Goal: Navigation & Orientation: Find specific page/section

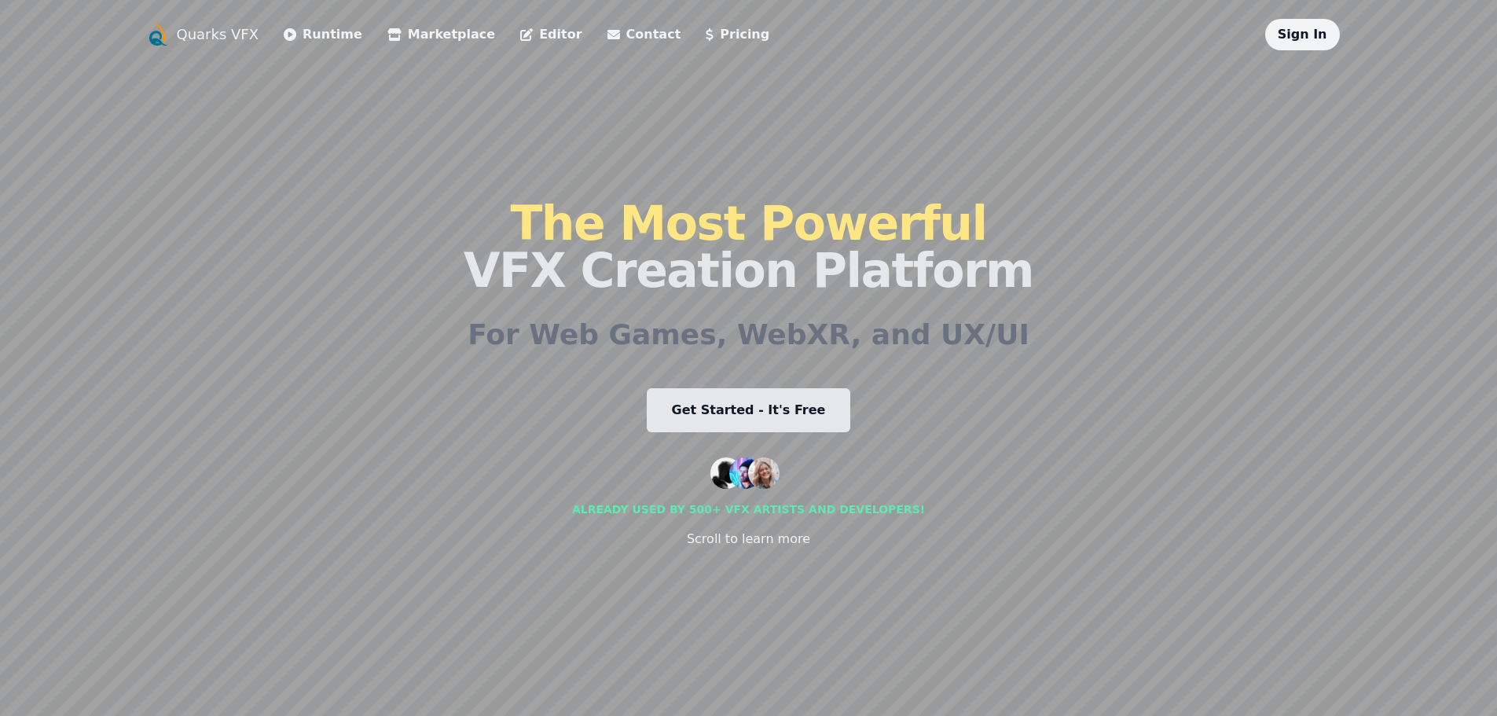
click at [1306, 34] on link "Sign In" at bounding box center [1303, 34] width 50 height 15
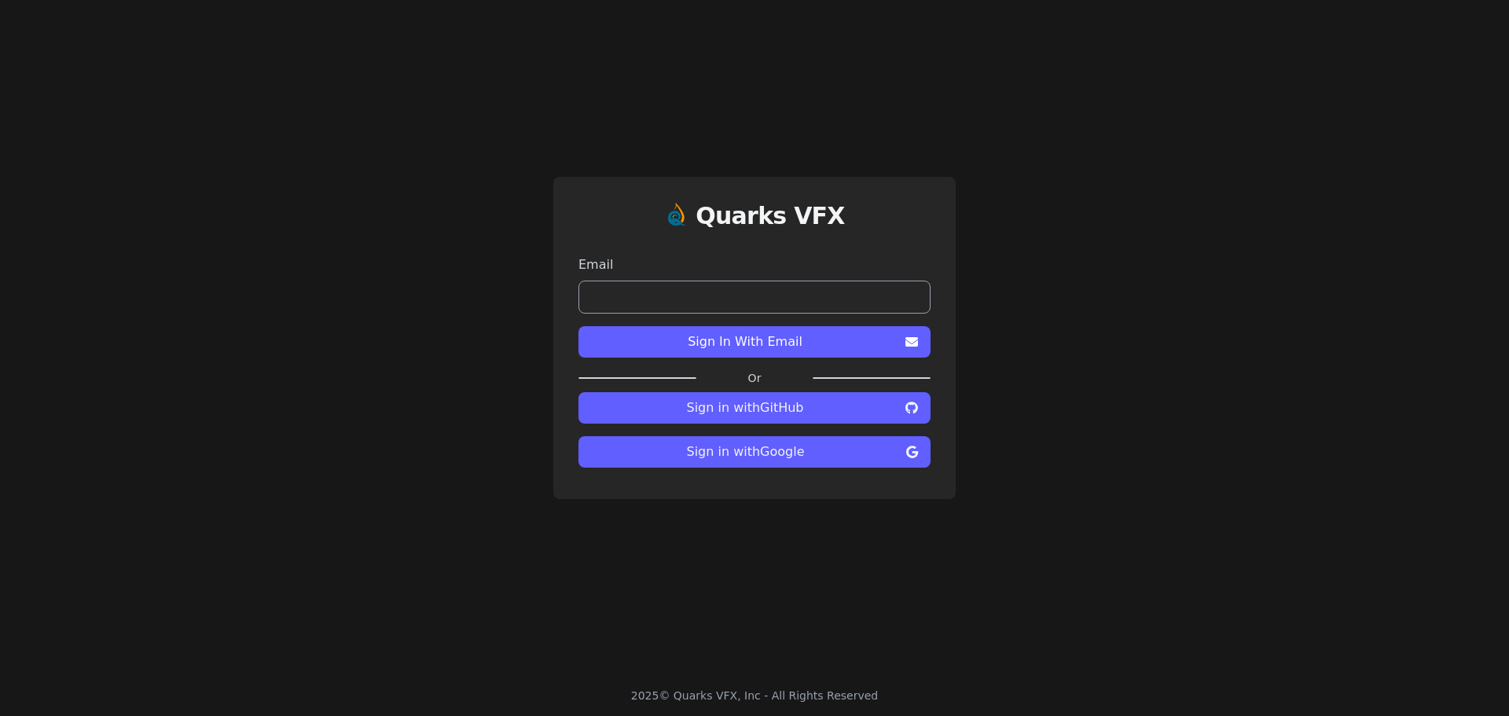
click at [702, 302] on input "email" at bounding box center [755, 297] width 352 height 33
click at [741, 446] on button "Sign in with Google" at bounding box center [755, 451] width 352 height 31
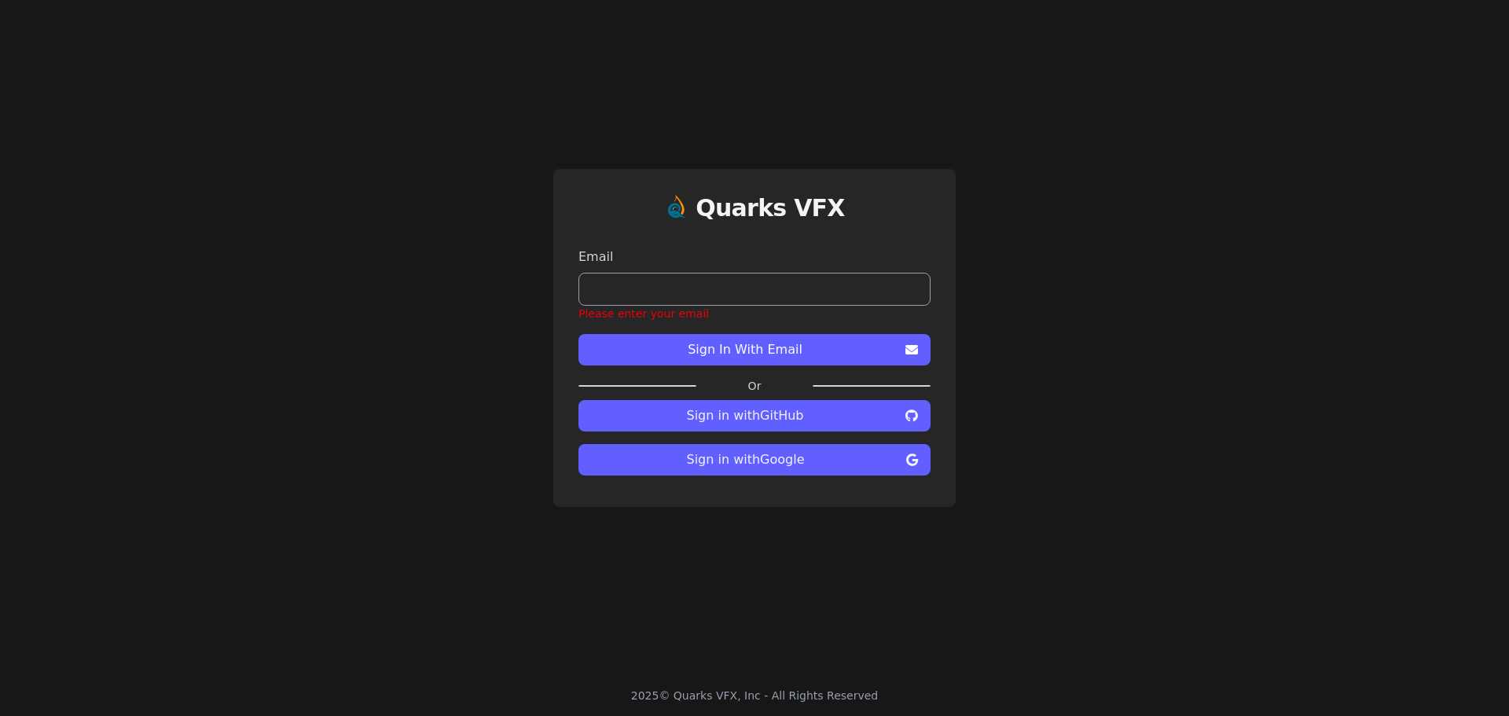
click at [742, 468] on span "Sign in with Google" at bounding box center [745, 459] width 309 height 19
click at [744, 457] on span "Sign in with Google" at bounding box center [745, 459] width 309 height 19
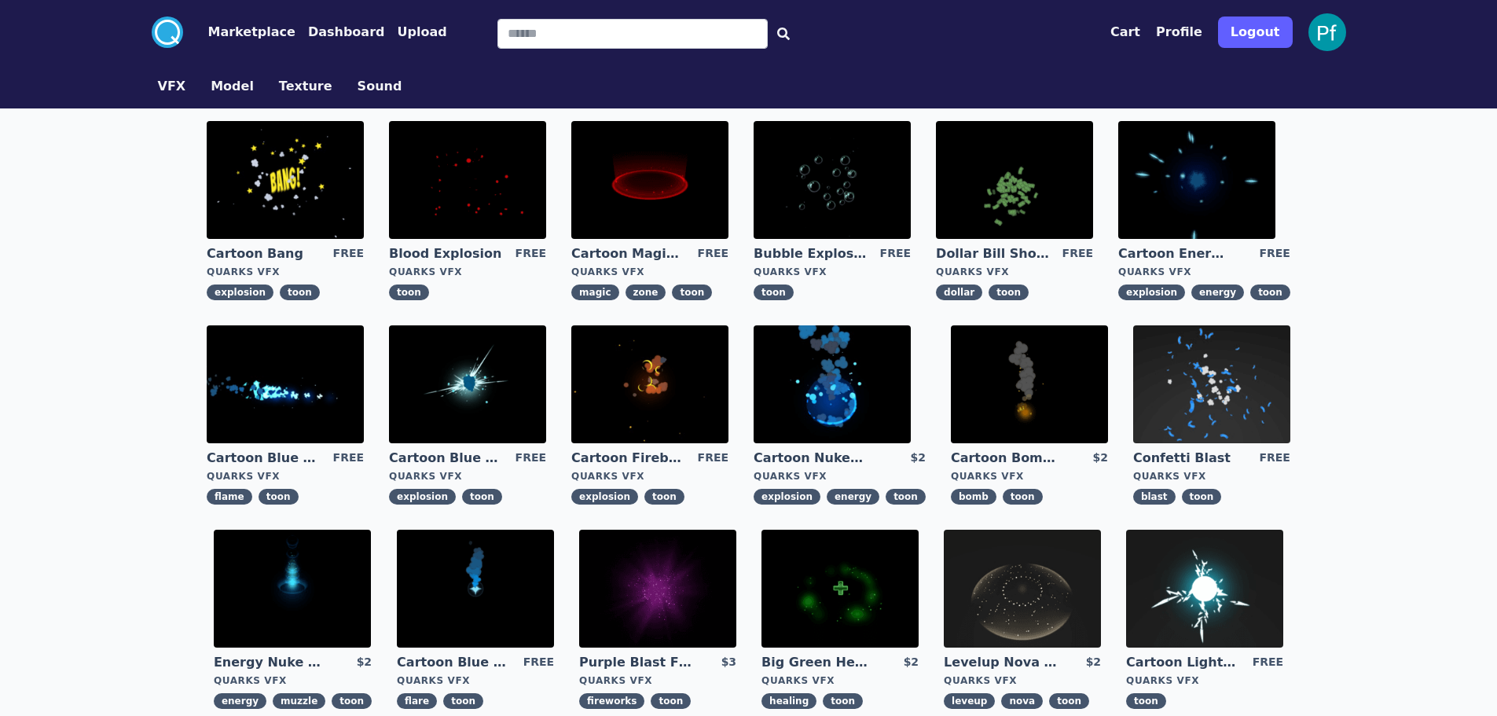
click at [319, 31] on button "Dashboard" at bounding box center [346, 32] width 77 height 19
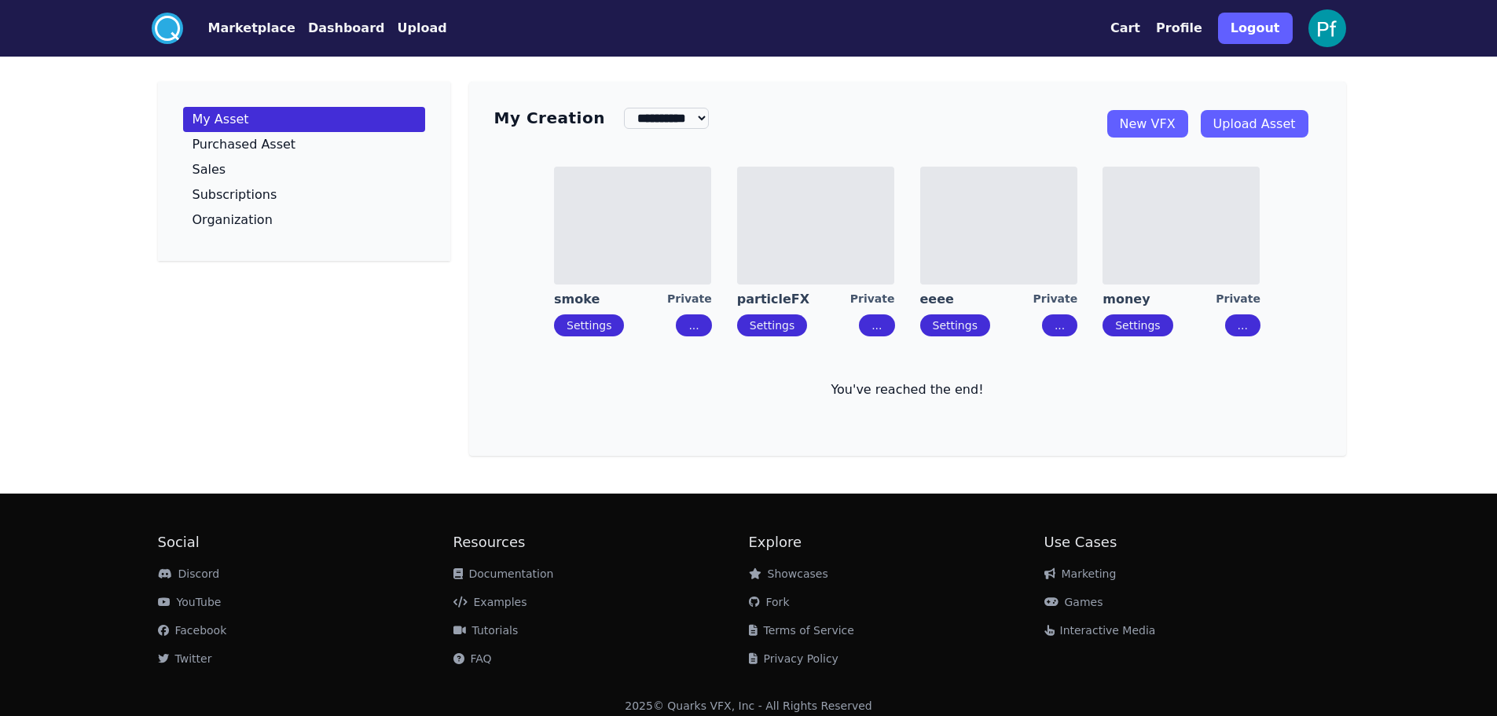
scroll to position [14, 0]
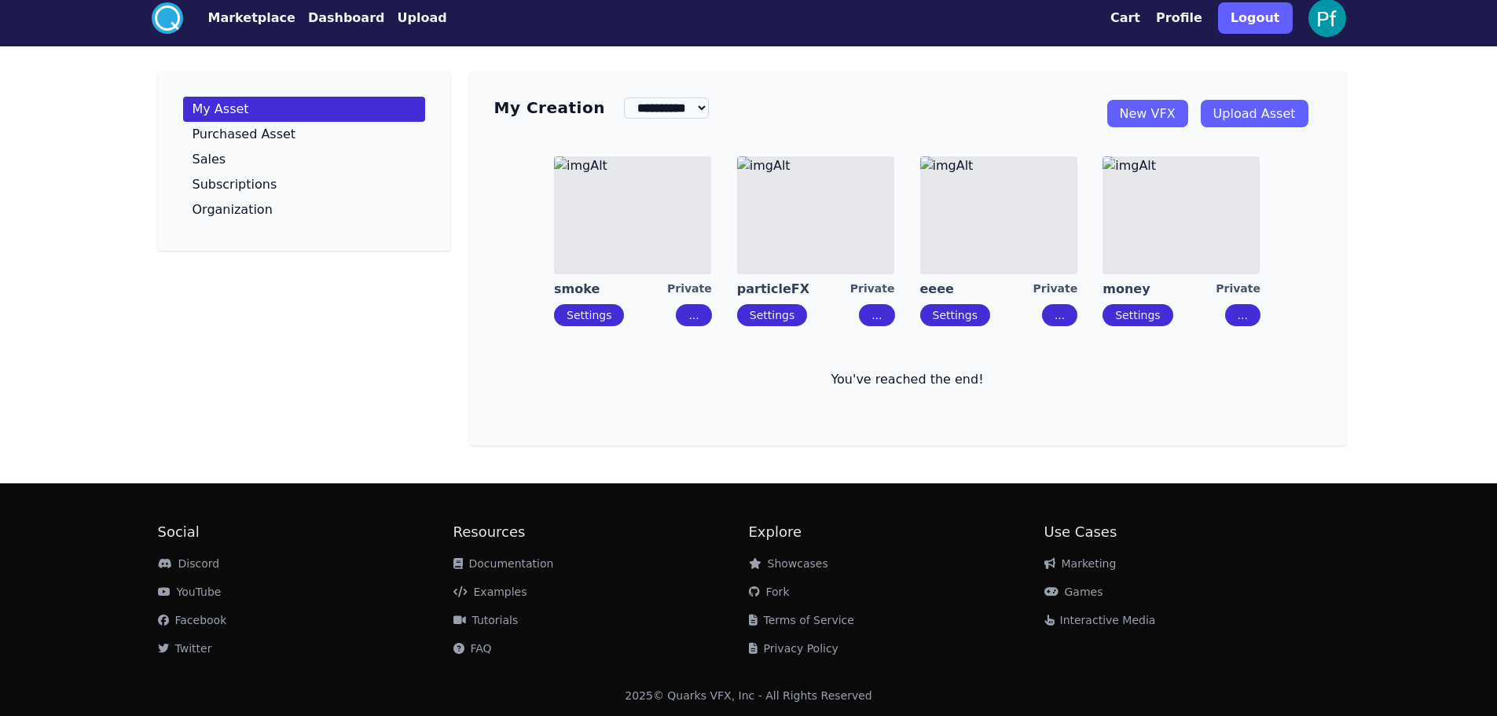
click at [684, 230] on img at bounding box center [632, 215] width 157 height 118
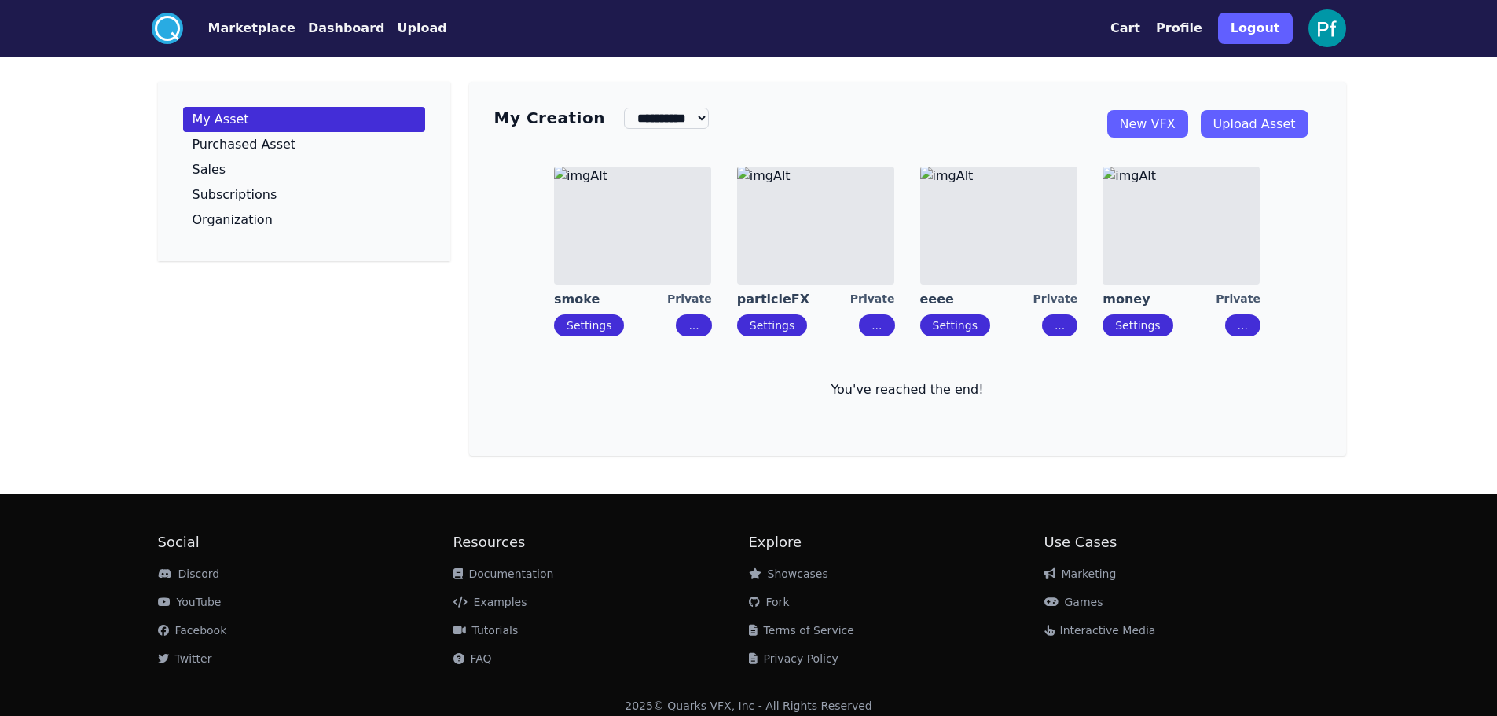
click at [803, 234] on img at bounding box center [815, 226] width 157 height 118
click at [983, 262] on img at bounding box center [998, 226] width 157 height 118
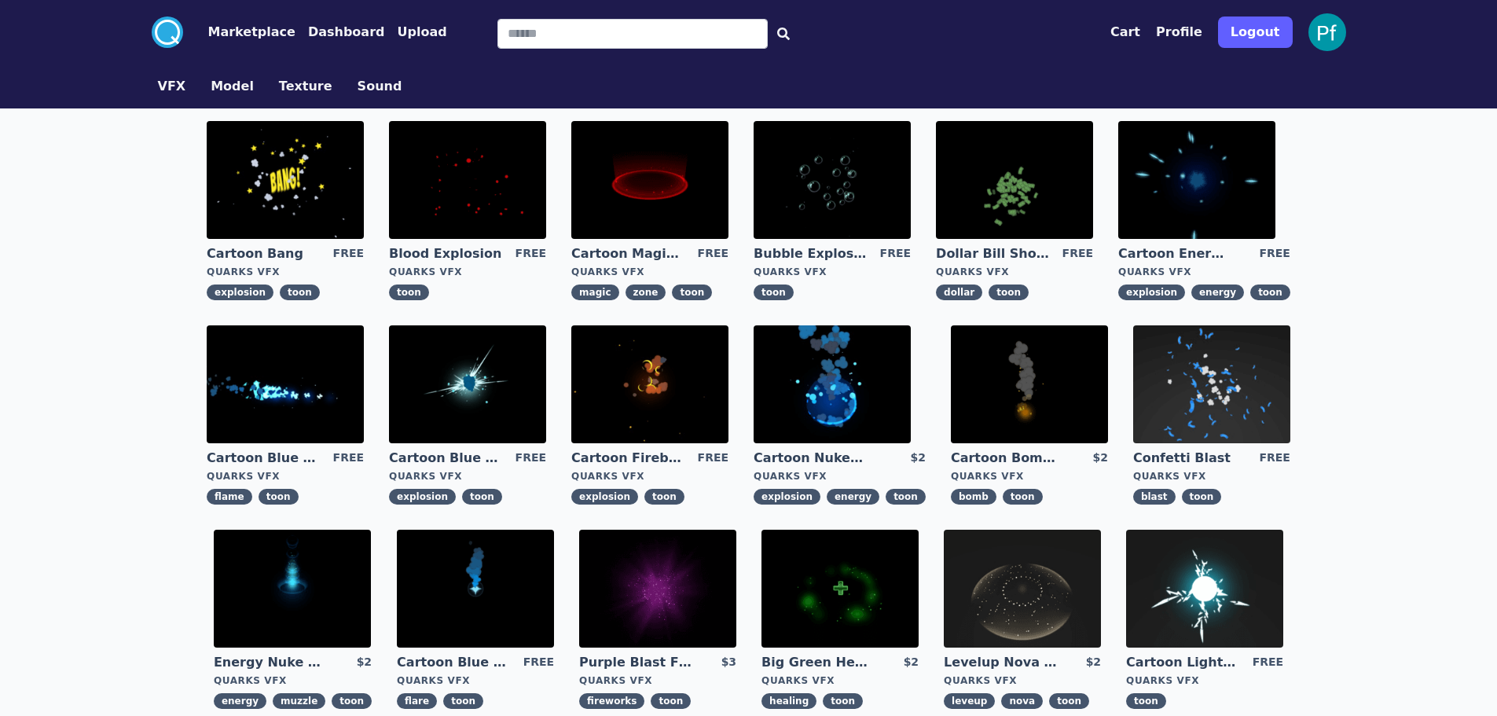
click at [321, 33] on button "Dashboard" at bounding box center [346, 32] width 77 height 19
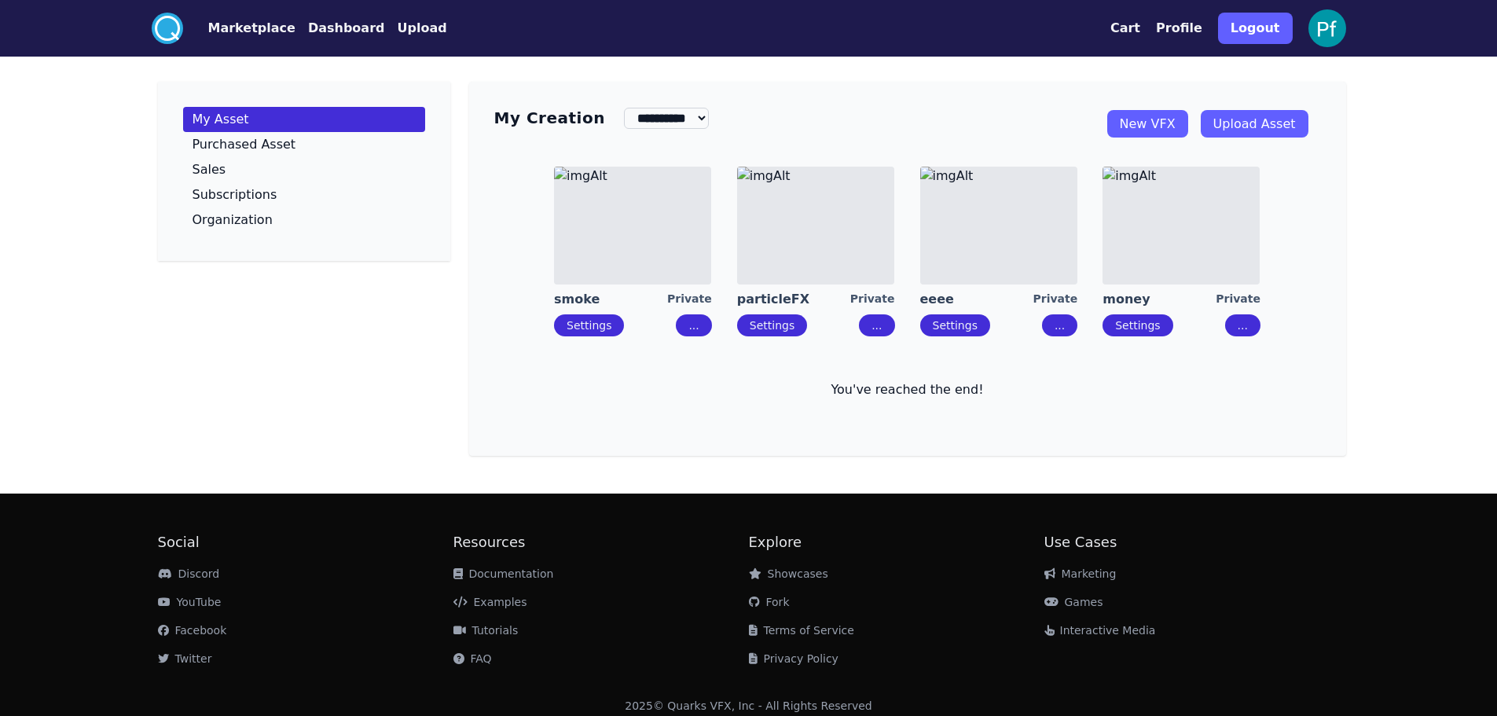
click at [1229, 230] on img at bounding box center [1181, 226] width 157 height 118
